Goal: Book appointment/travel/reservation

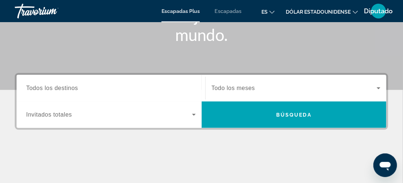
scroll to position [147, 0]
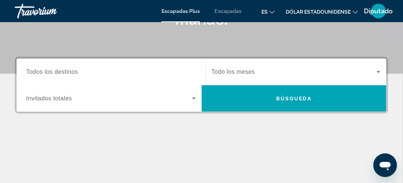
click at [110, 73] on input "Destination Todos los destinos" at bounding box center [110, 72] width 169 height 9
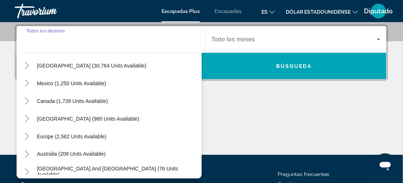
scroll to position [37, 0]
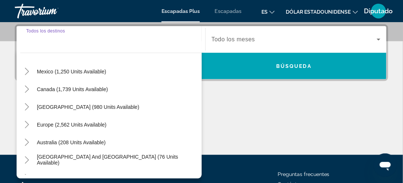
click at [78, 127] on span "Widget de búsqueda" at bounding box center [71, 125] width 77 height 18
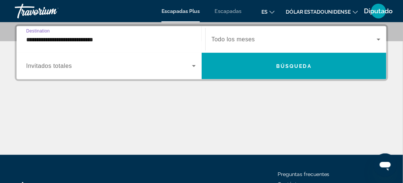
click at [90, 38] on input "**********" at bounding box center [110, 39] width 169 height 9
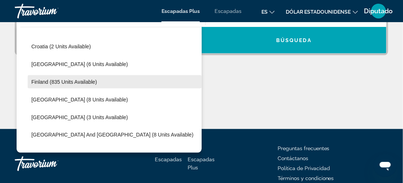
scroll to position [154, 0]
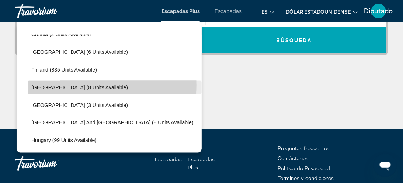
click at [81, 85] on span "[GEOGRAPHIC_DATA] (8 units available)" at bounding box center [79, 87] width 97 height 6
type input "**********"
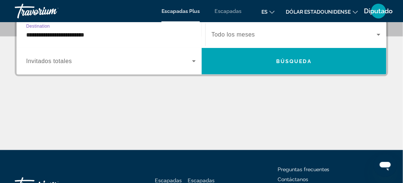
scroll to position [180, 0]
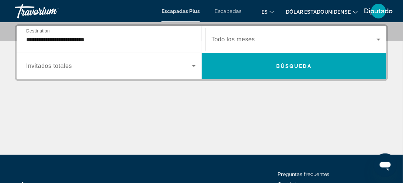
click at [197, 70] on div "Occupancy Invitados totales" at bounding box center [110, 66] width 181 height 21
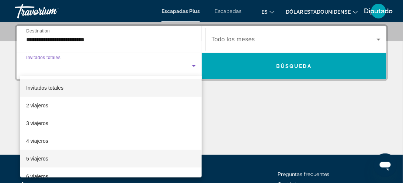
click at [53, 161] on mat-option "5 viajeros" at bounding box center [110, 159] width 181 height 18
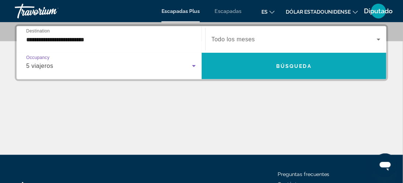
click at [295, 67] on span "Búsqueda" at bounding box center [293, 66] width 35 height 6
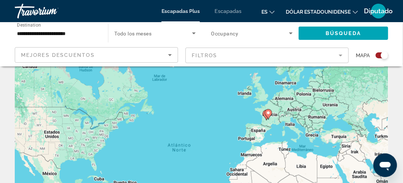
scroll to position [37, 0]
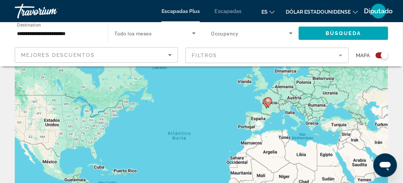
click at [379, 54] on div "Search widget" at bounding box center [381, 55] width 13 height 6
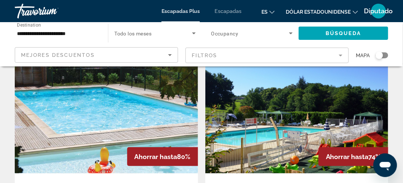
scroll to position [147, 0]
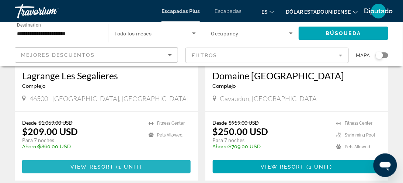
click at [96, 168] on span "View Resort" at bounding box center [91, 167] width 43 height 6
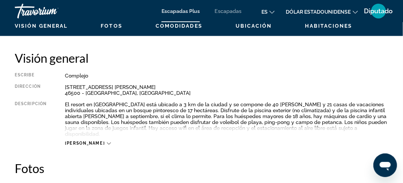
scroll to position [368, 0]
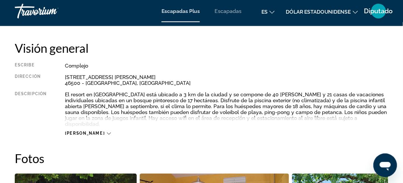
click at [107, 131] on icon "Contenido principal" at bounding box center [109, 133] width 4 height 4
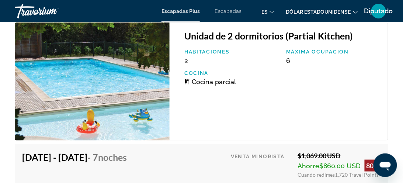
scroll to position [1474, 0]
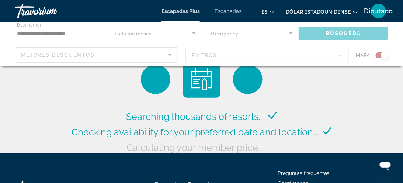
click at [231, 51] on div "Contenido principal" at bounding box center [201, 44] width 403 height 44
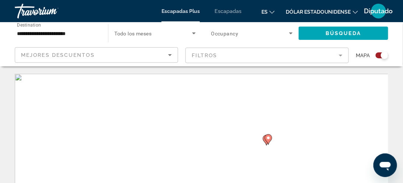
drag, startPoint x: 231, startPoint y: 51, endPoint x: 331, endPoint y: 43, distance: 100.5
click at [232, 51] on mat-form-field "Filtros" at bounding box center [266, 55] width 163 height 15
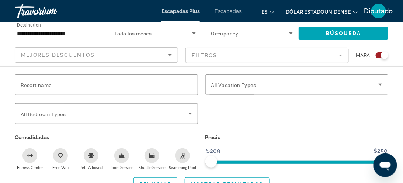
click at [378, 56] on div "Search widget" at bounding box center [381, 55] width 13 height 6
click at [38, 35] on input "**********" at bounding box center [57, 33] width 81 height 9
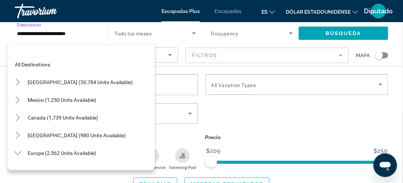
scroll to position [150, 0]
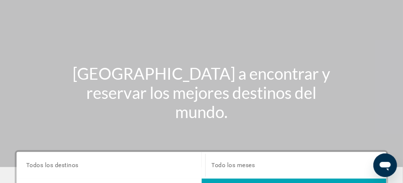
scroll to position [147, 0]
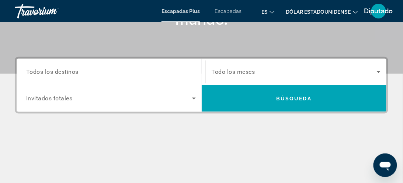
click at [230, 8] on font "Escapadas" at bounding box center [227, 11] width 27 height 6
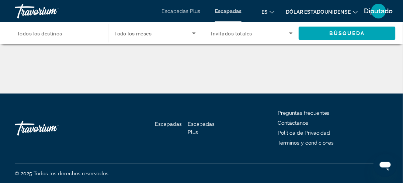
scroll to position [242, 0]
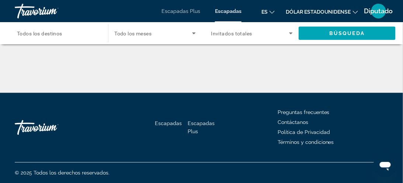
click at [199, 121] on font "Escapadas Plus" at bounding box center [201, 127] width 27 height 14
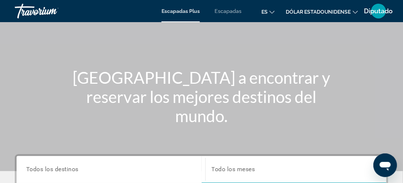
scroll to position [147, 0]
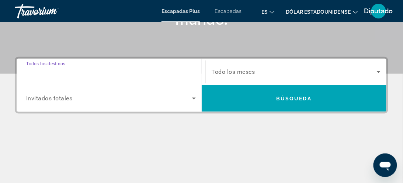
click at [93, 71] on input "Destination Todos los destinos" at bounding box center [110, 72] width 169 height 9
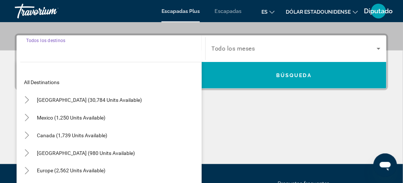
scroll to position [180, 0]
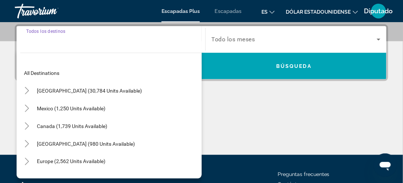
click at [38, 44] on div "Search widget" at bounding box center [110, 39] width 169 height 21
click at [38, 35] on input "Destination Todos los destinos" at bounding box center [110, 39] width 169 height 9
click at [44, 51] on div "All destinations [GEOGRAPHIC_DATA] (30,784 units available) [GEOGRAPHIC_DATA] (…" at bounding box center [109, 113] width 185 height 129
click at [46, 52] on div "All destinations [GEOGRAPHIC_DATA] (30,784 units available) [GEOGRAPHIC_DATA] (…" at bounding box center [109, 113] width 185 height 129
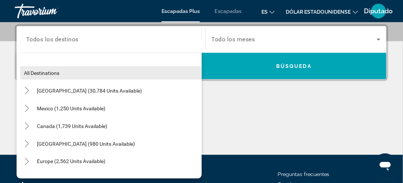
click at [63, 70] on span "Search widget" at bounding box center [110, 73] width 181 height 18
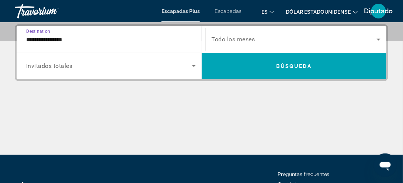
click at [64, 40] on input "**********" at bounding box center [110, 39] width 169 height 9
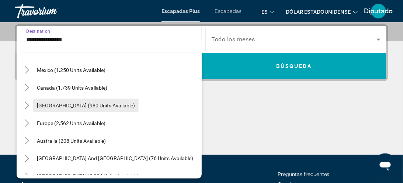
scroll to position [74, 0]
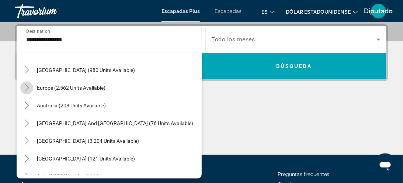
click at [26, 90] on icon "Toggle Europe (2,562 units available)" at bounding box center [27, 87] width 4 height 7
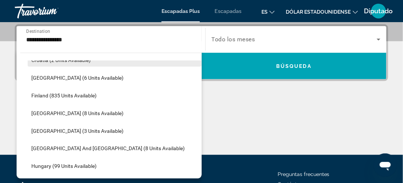
scroll to position [165, 0]
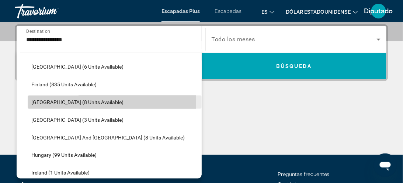
click at [43, 101] on span "[GEOGRAPHIC_DATA] (8 units available)" at bounding box center [77, 102] width 92 height 6
type input "**********"
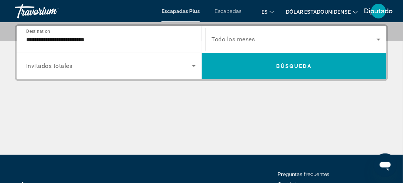
click at [32, 15] on div "Travorium" at bounding box center [52, 10] width 74 height 19
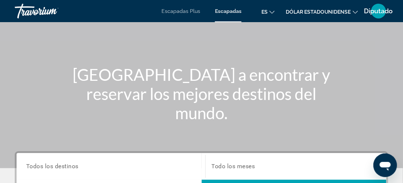
scroll to position [147, 0]
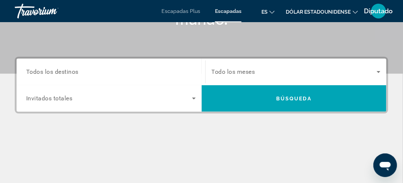
click at [104, 77] on div "Search widget" at bounding box center [110, 72] width 169 height 21
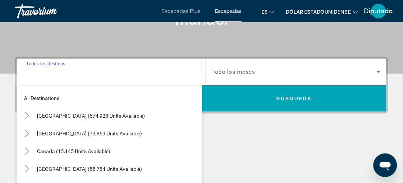
scroll to position [180, 0]
